Goal: Task Accomplishment & Management: Use online tool/utility

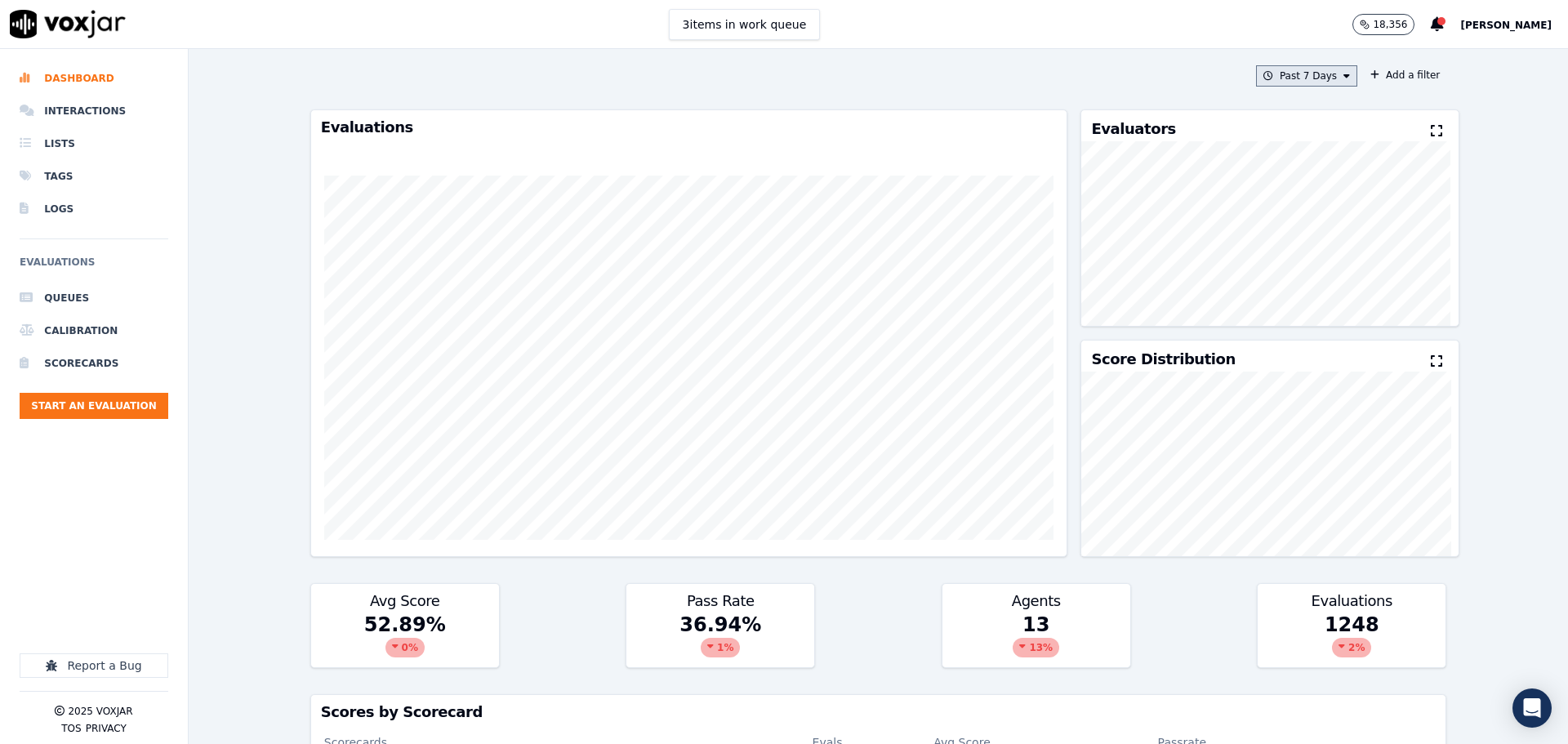
click at [1289, 82] on button "Past 7 Days" at bounding box center [1307, 76] width 102 height 21
click at [1297, 202] on div "This Month" at bounding box center [1309, 204] width 54 height 13
click at [1318, 277] on button "Add" at bounding box center [1333, 264] width 31 height 26
click at [1387, 74] on button "Add a filter" at bounding box center [1405, 75] width 82 height 19
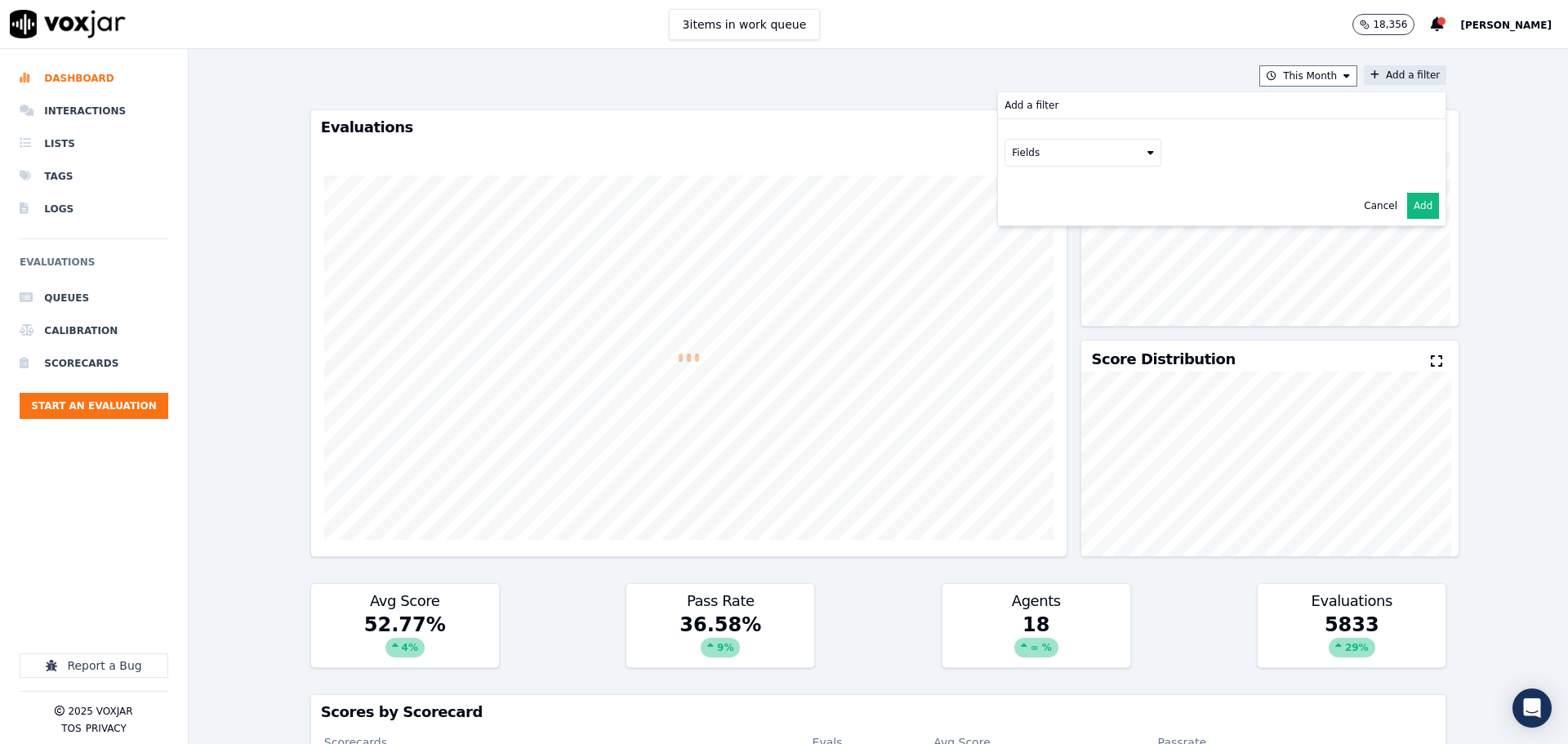
click at [1097, 159] on button "Fields" at bounding box center [1083, 152] width 157 height 28
click at [1043, 311] on div "scorecard" at bounding box center [1056, 318] width 48 height 13
click at [1070, 198] on button "Fields" at bounding box center [1103, 186] width 157 height 28
click at [1065, 215] on label "title" at bounding box center [1102, 214] width 149 height 19
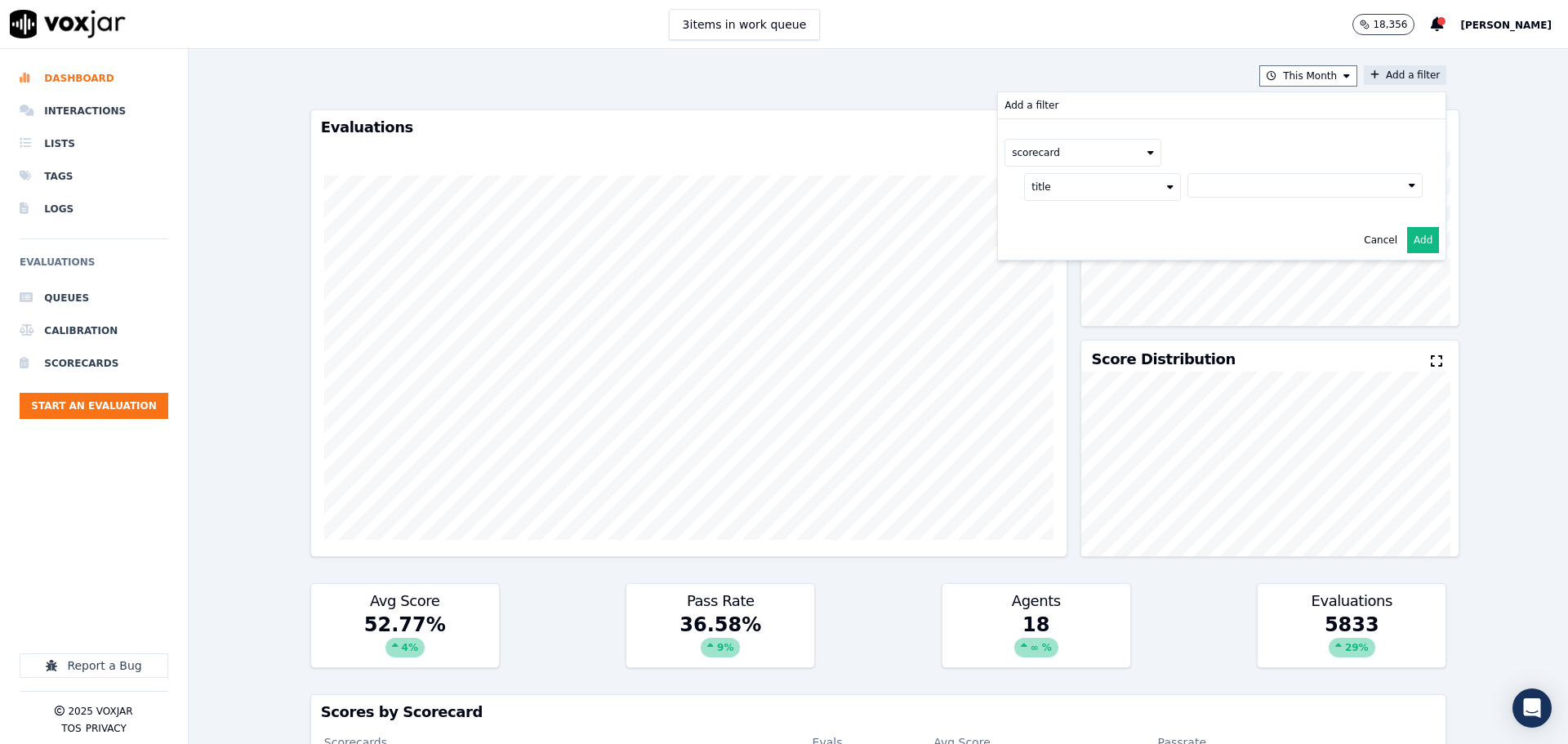
click at [1219, 187] on button at bounding box center [1305, 185] width 235 height 25
click at [1219, 236] on div "2025 RSA Call Script 1.0 Scorecard" at bounding box center [1305, 243] width 172 height 13
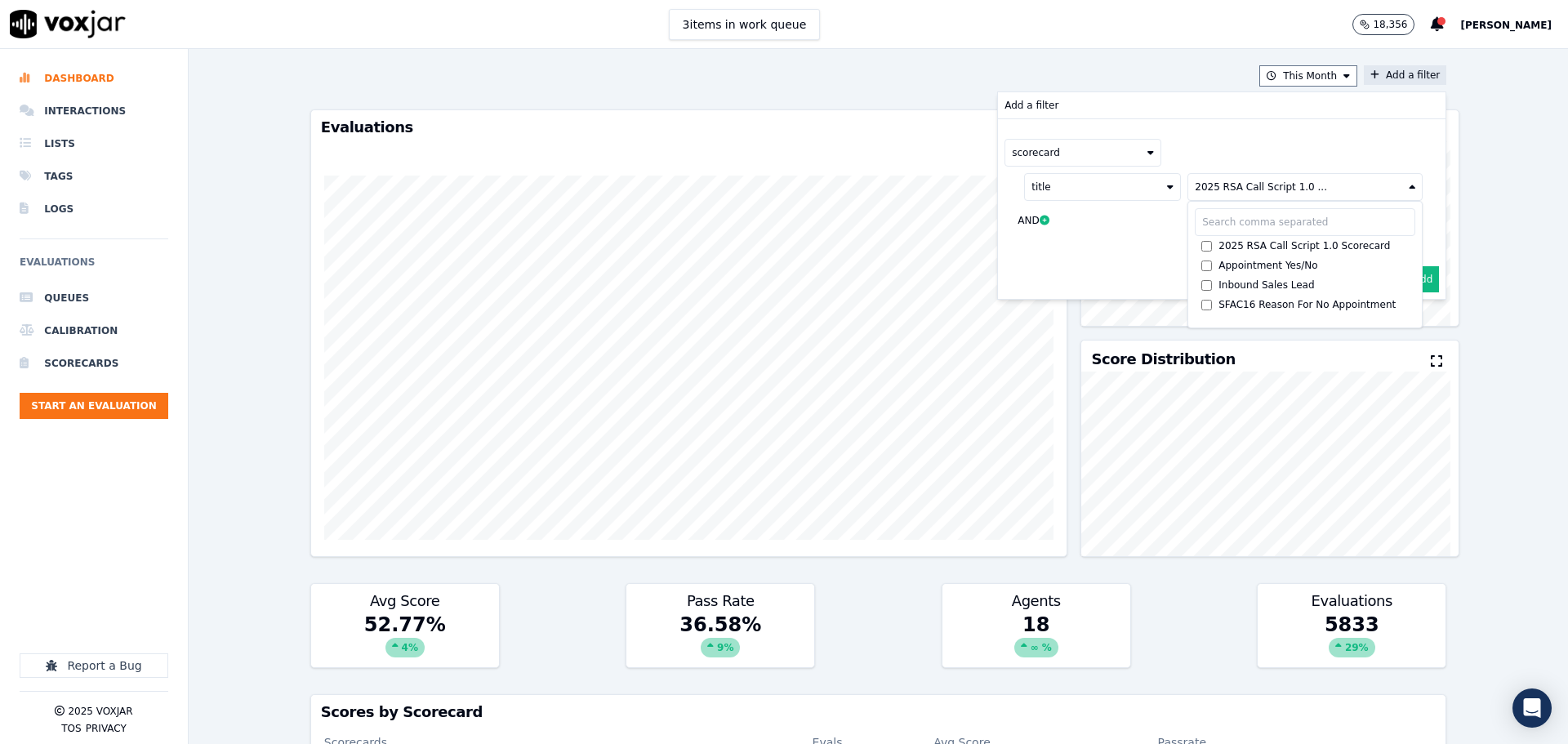
click at [1407, 277] on button "Add" at bounding box center [1423, 279] width 31 height 26
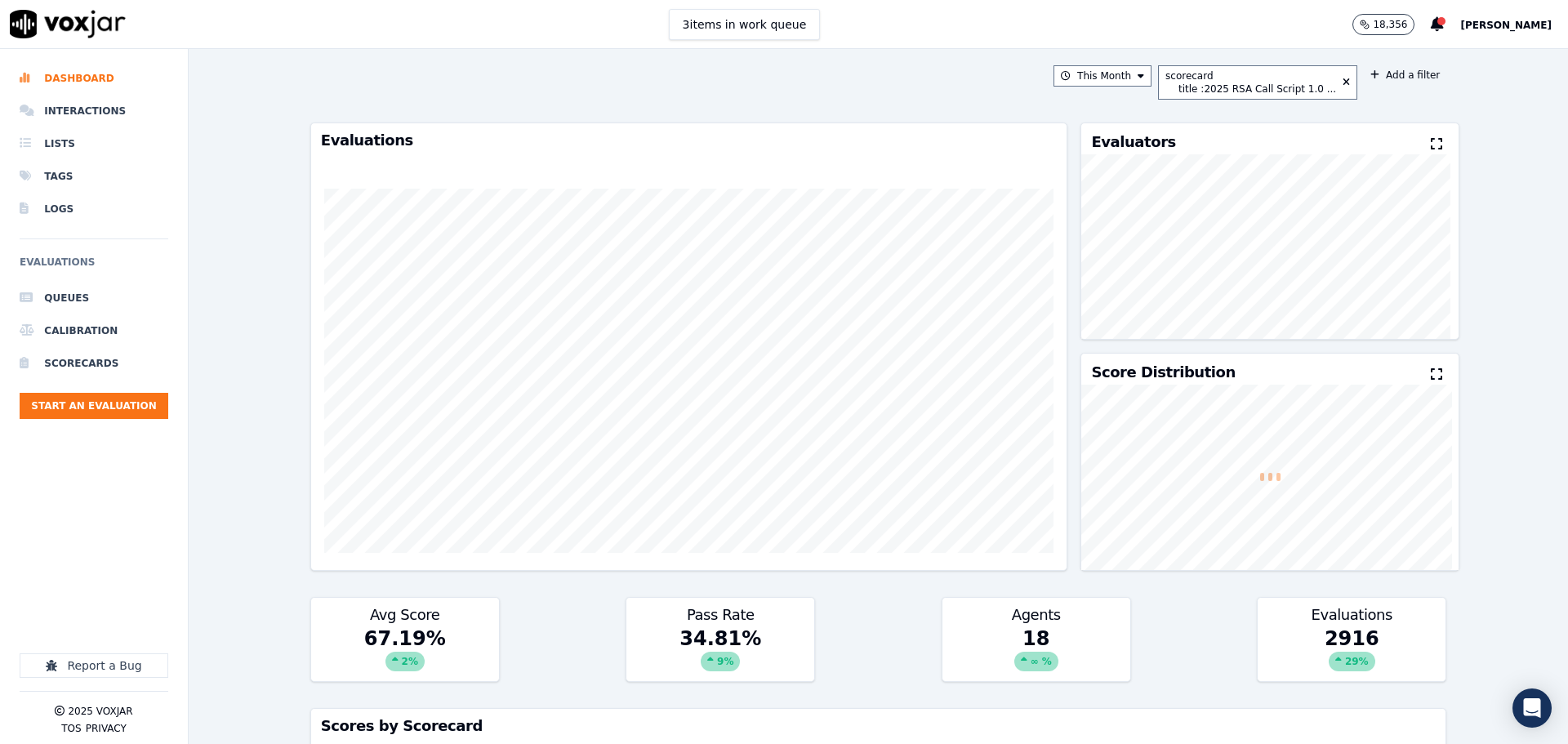
click at [1483, 25] on span "[PERSON_NAME]" at bounding box center [1505, 25] width 91 height 11
click at [1434, 145] on div "Log out" at bounding box center [1469, 140] width 175 height 26
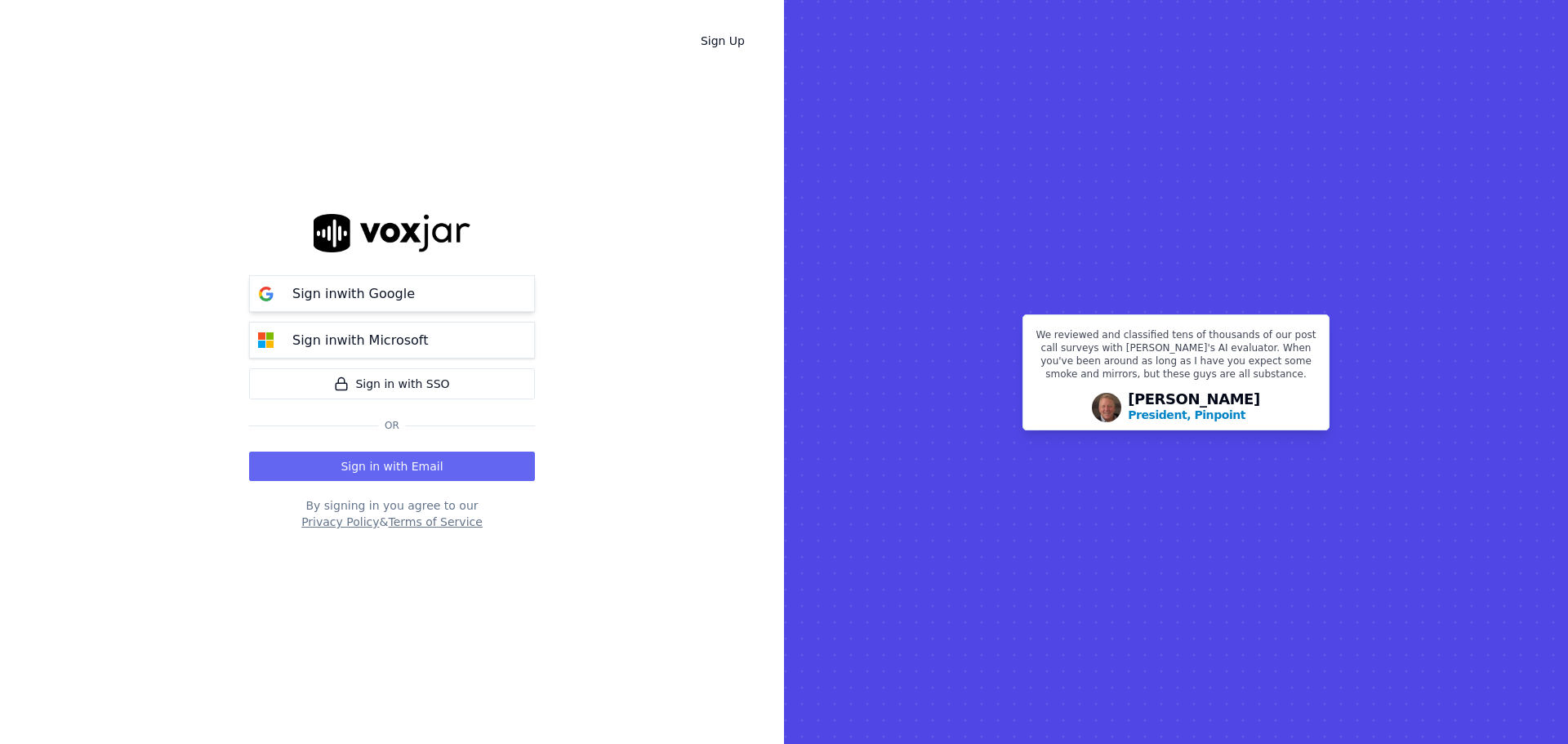
click at [415, 282] on button "Sign in with Google" at bounding box center [392, 294] width 286 height 37
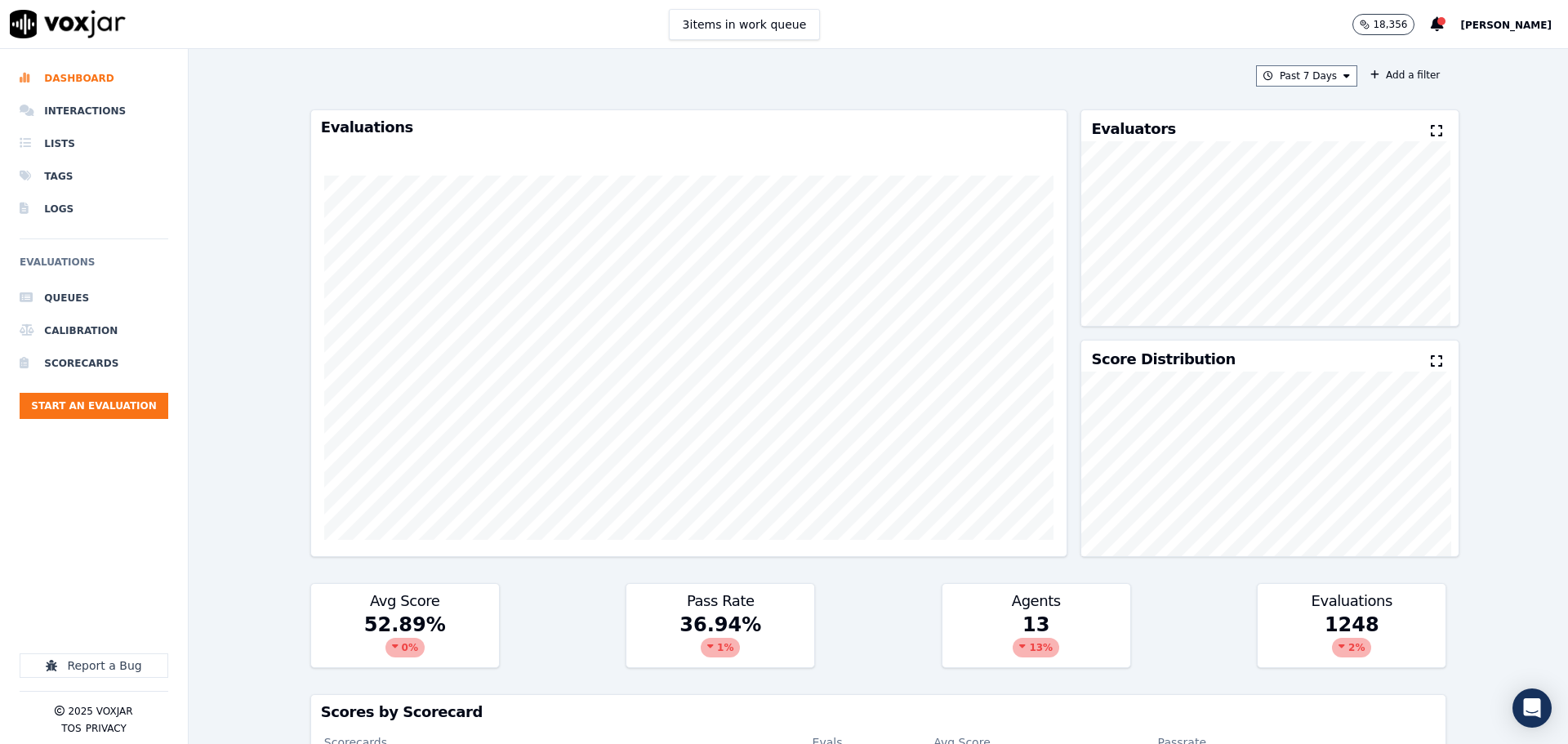
click at [1297, 90] on div "Past 7 Days Add a filter Evaluations Evaluators Score Distribution Avg Score 52…" at bounding box center [878, 396] width 1149 height 695
click at [1289, 81] on button "Past 7 Days" at bounding box center [1307, 76] width 102 height 21
click at [1283, 209] on div "This Month" at bounding box center [1309, 204] width 54 height 13
click at [1318, 272] on button "Add" at bounding box center [1333, 264] width 31 height 26
click at [1366, 79] on button "Add a filter" at bounding box center [1405, 75] width 82 height 19
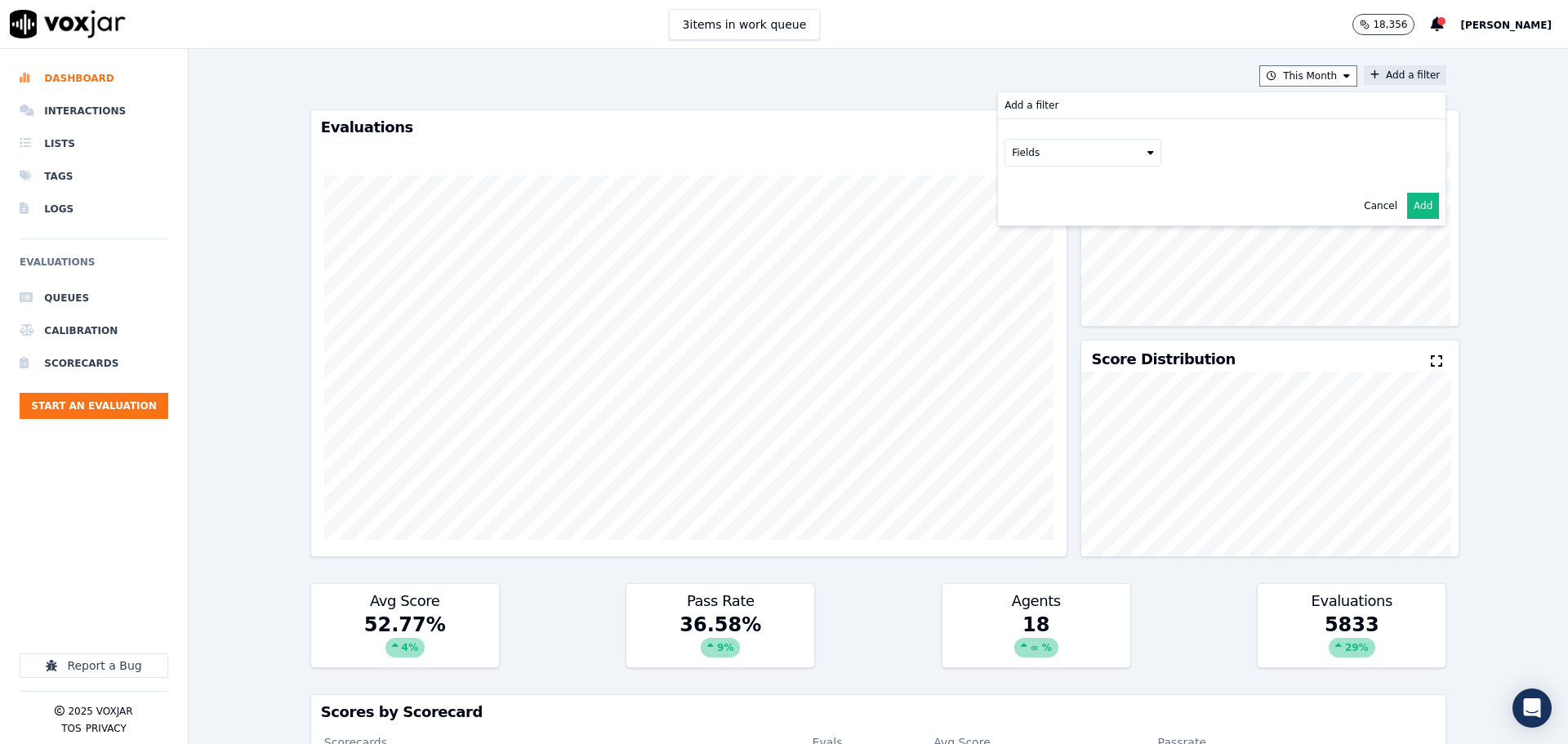
click at [1079, 148] on button "Fields" at bounding box center [1083, 152] width 157 height 28
click at [1032, 311] on div "scorecard" at bounding box center [1056, 318] width 48 height 13
click at [1103, 184] on button "Fields" at bounding box center [1103, 186] width 157 height 28
click at [1076, 220] on label "title" at bounding box center [1102, 214] width 149 height 19
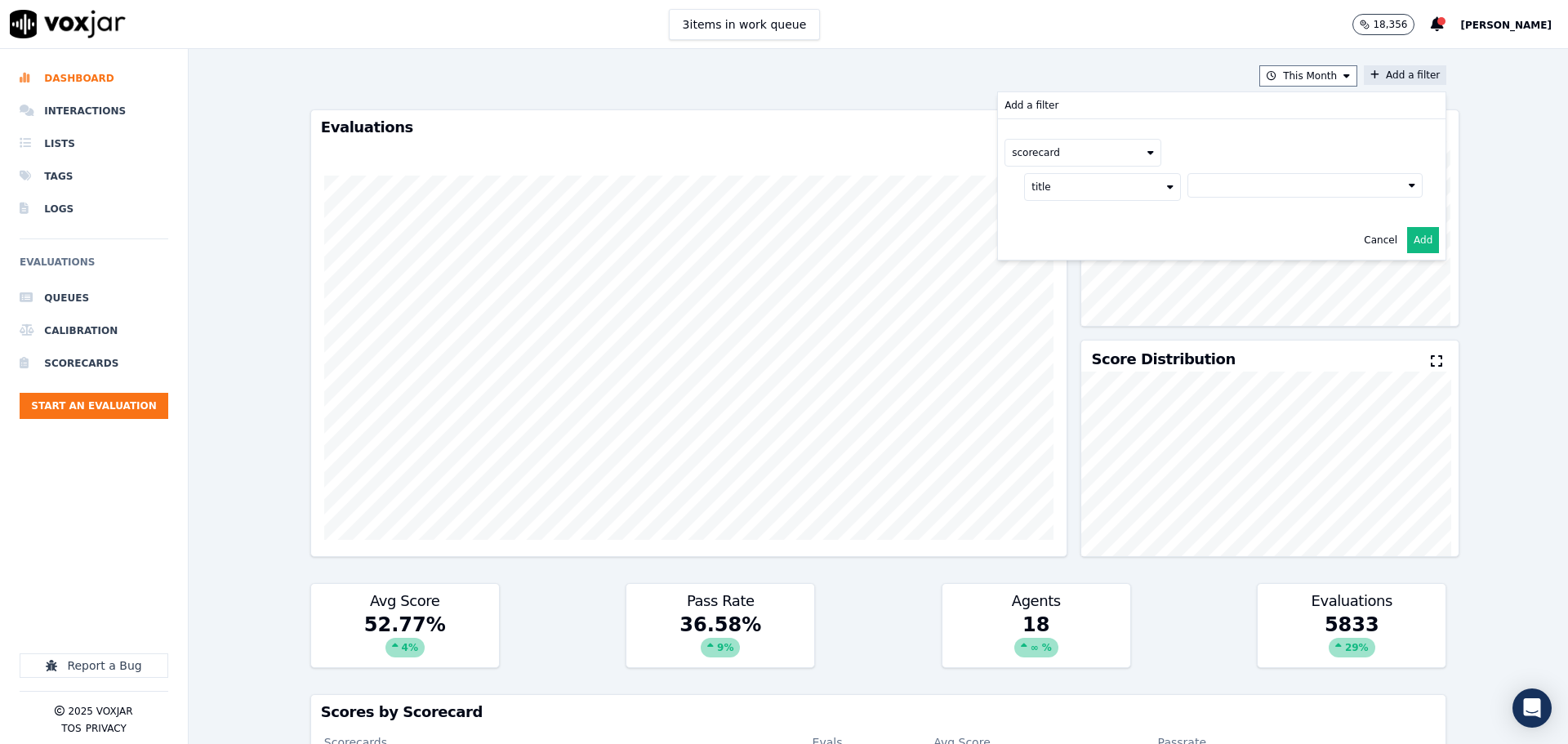
click at [1227, 187] on button at bounding box center [1305, 185] width 235 height 25
click at [1219, 238] on div "2025 RSA Call Script 1.0 Scorecard" at bounding box center [1305, 243] width 172 height 13
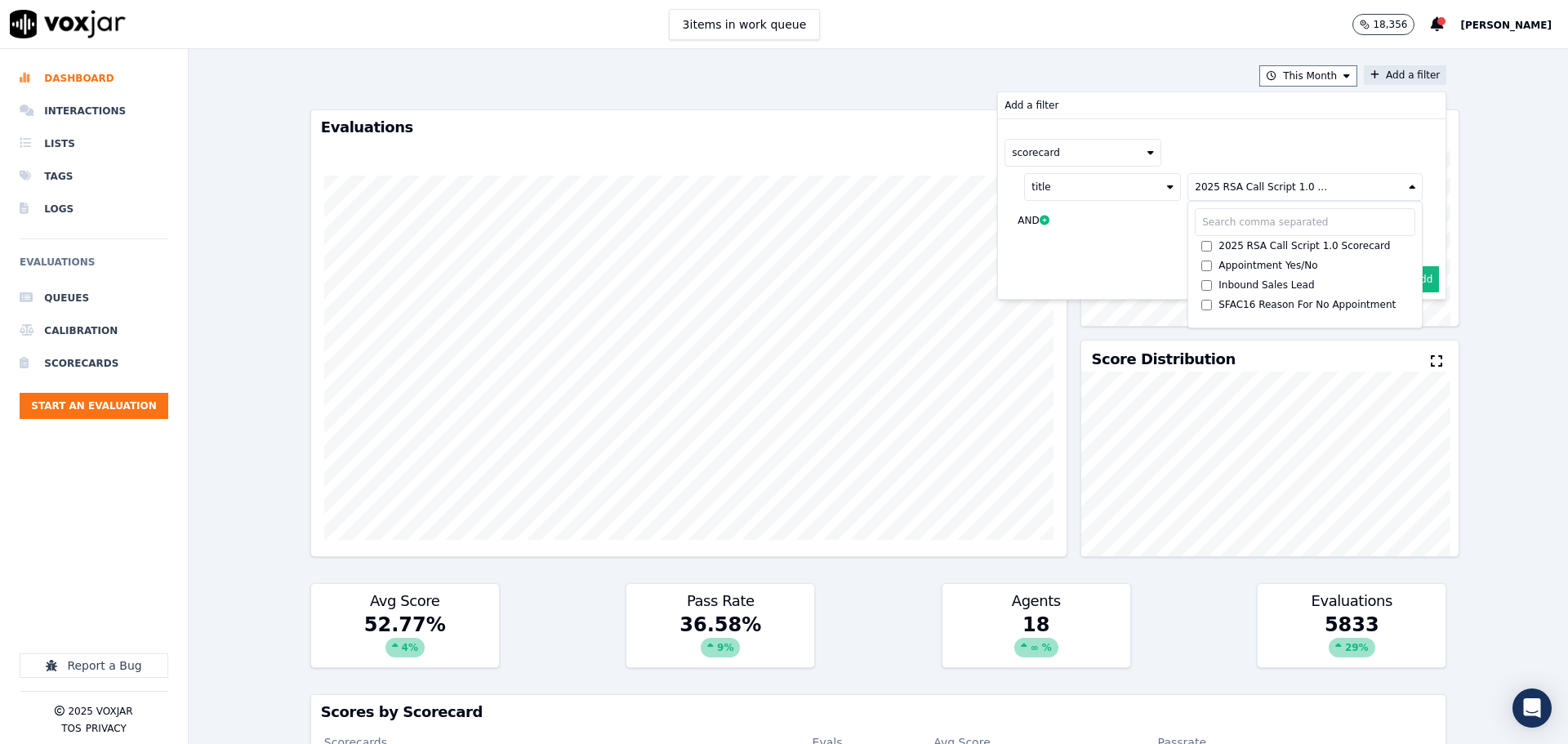
click at [1407, 276] on button "Add" at bounding box center [1423, 279] width 31 height 26
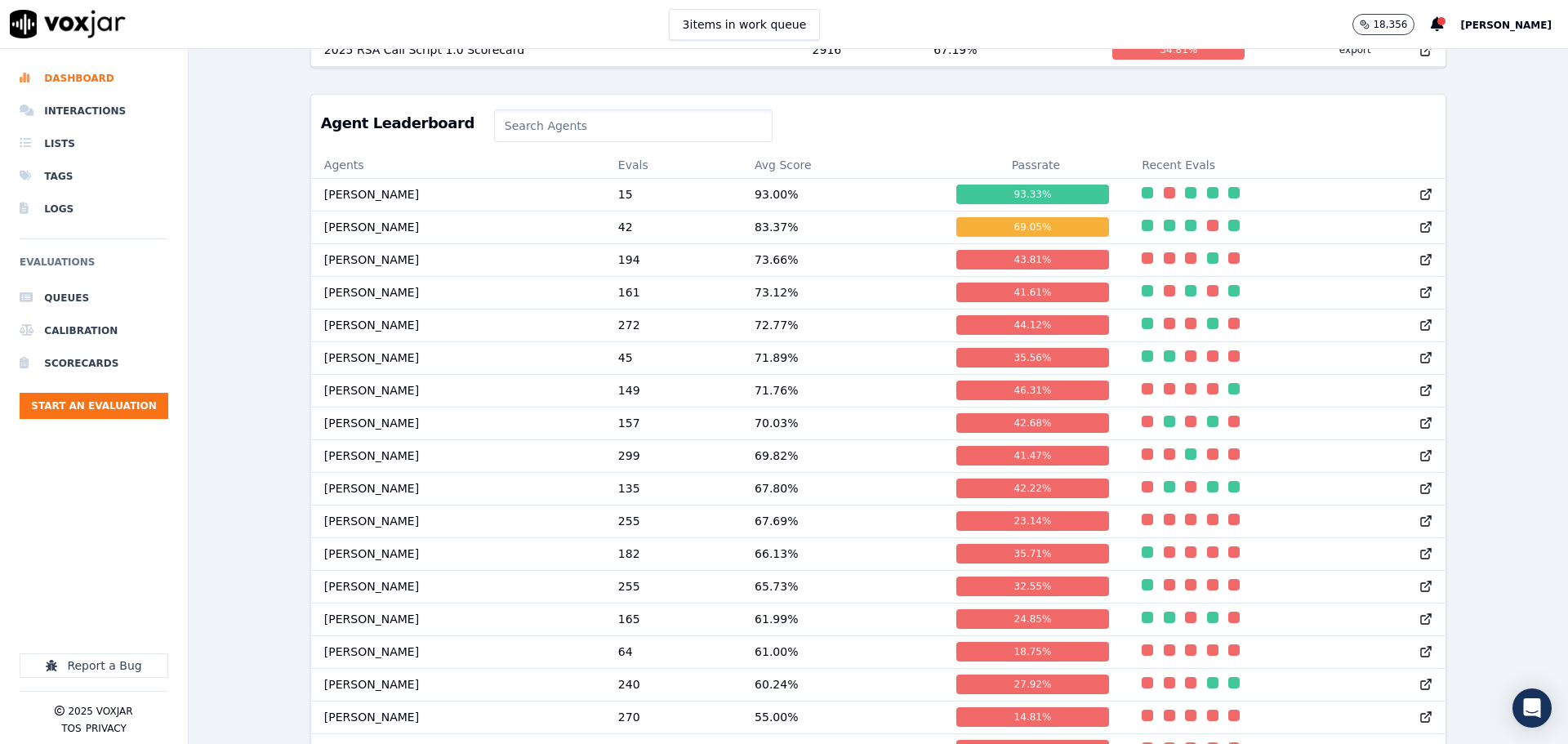
scroll to position [816, 0]
